Goal: Find specific page/section: Find specific page/section

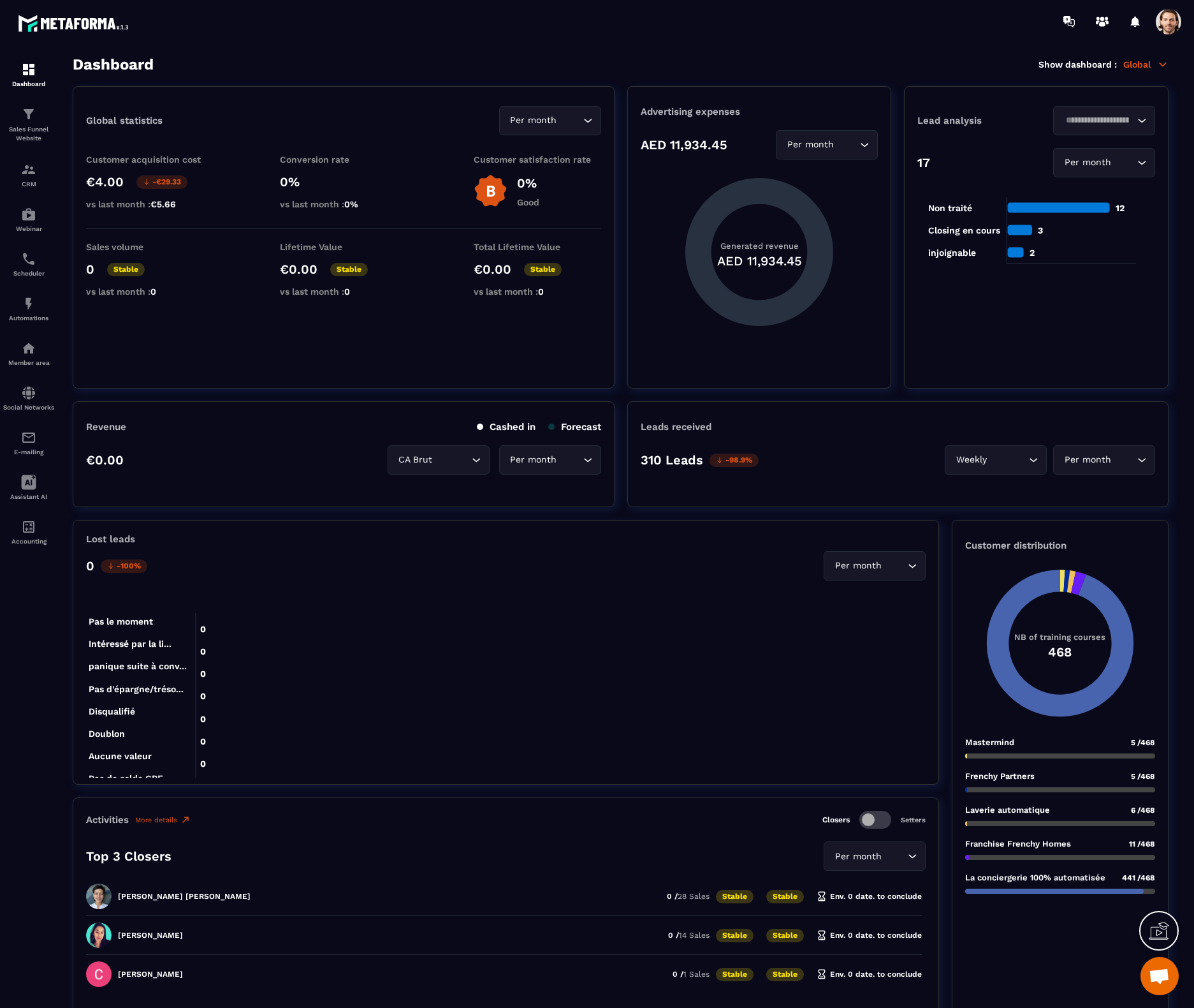
click at [1164, 28] on span at bounding box center [1169, 22] width 25 height 25
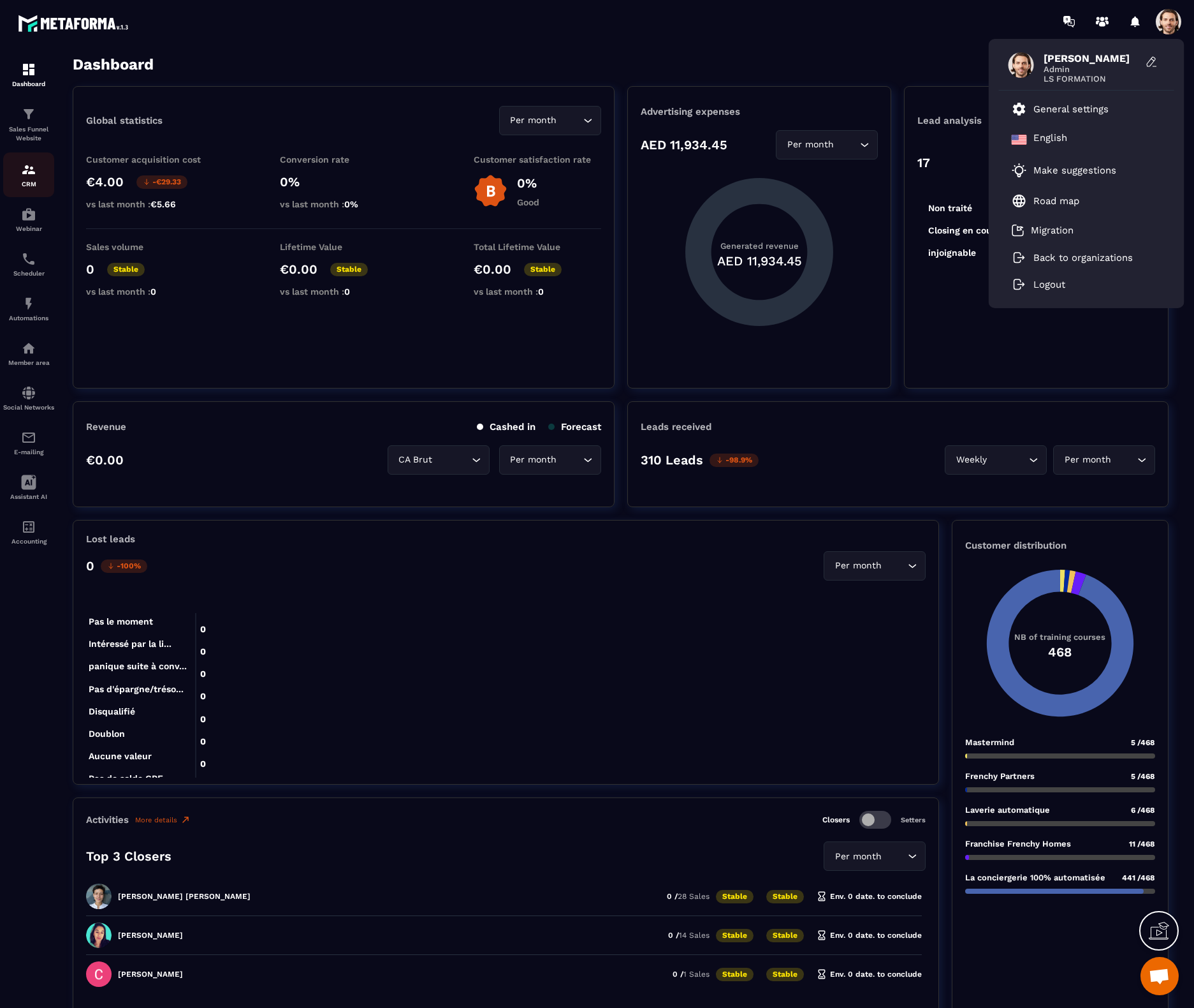
click at [22, 184] on p "CRM" at bounding box center [29, 184] width 51 height 7
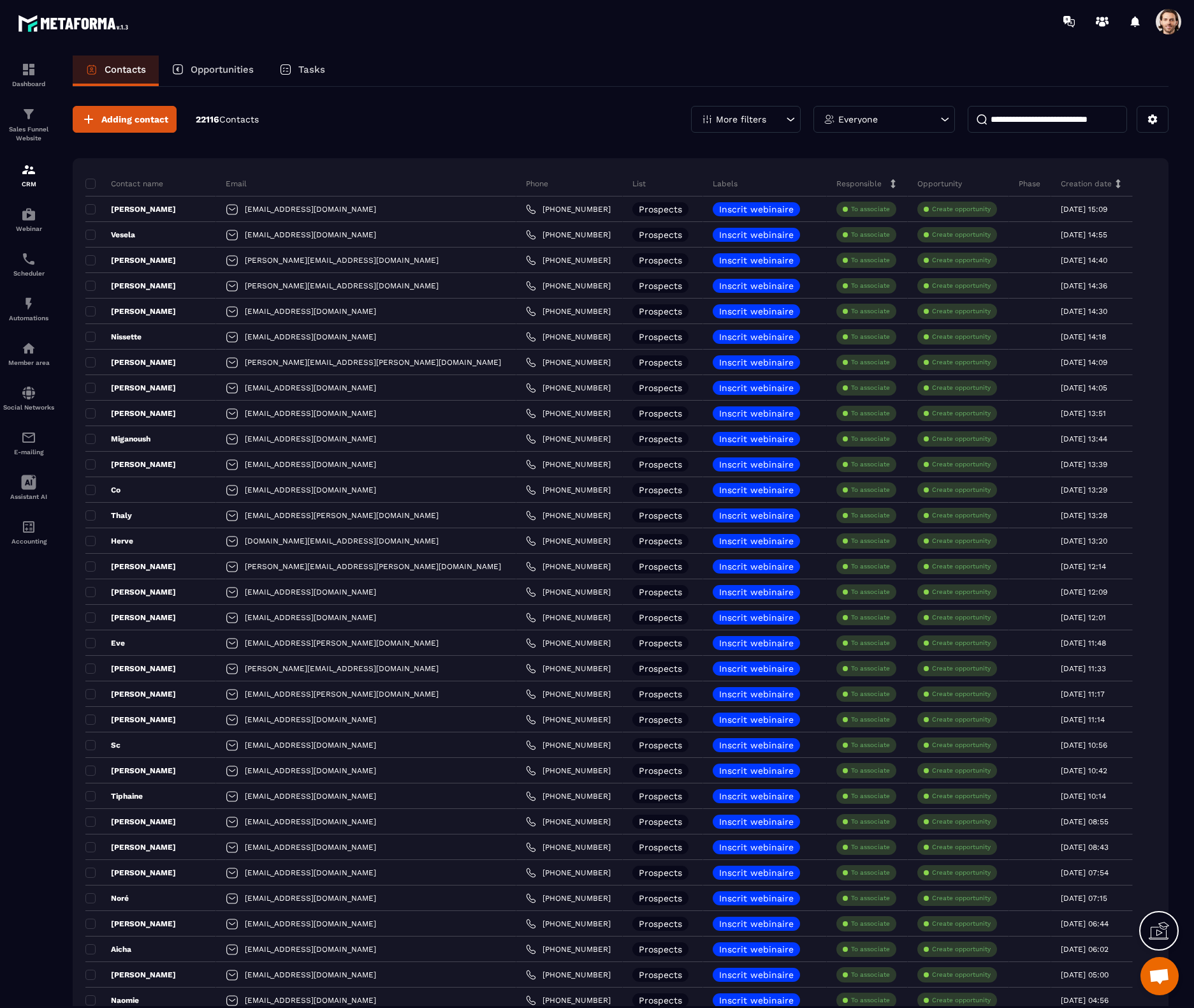
click at [317, 71] on p "Tasks" at bounding box center [312, 69] width 27 height 12
